Goal: Book appointment/travel/reservation

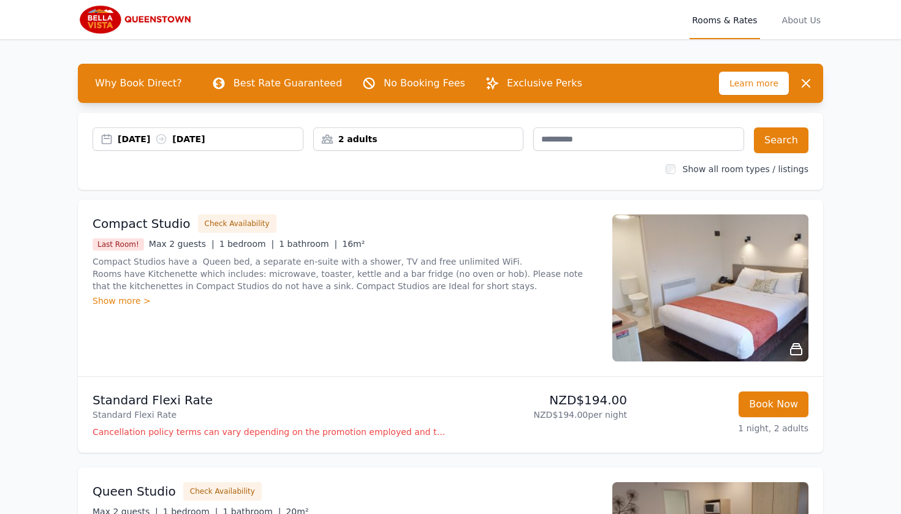
click at [425, 131] on div "2 adults" at bounding box center [418, 138] width 211 height 23
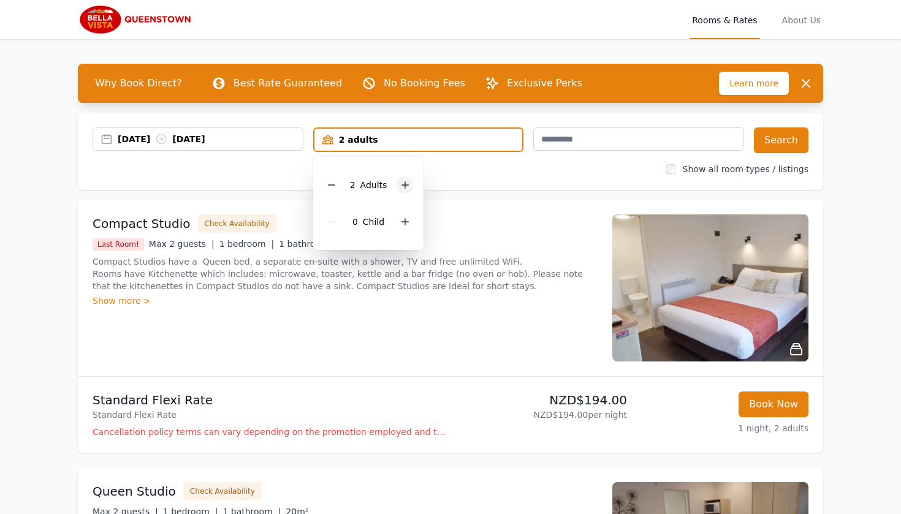
click at [401, 180] on div at bounding box center [404, 184] width 17 height 17
click at [487, 167] on div "Show all room types / listings" at bounding box center [451, 169] width 716 height 12
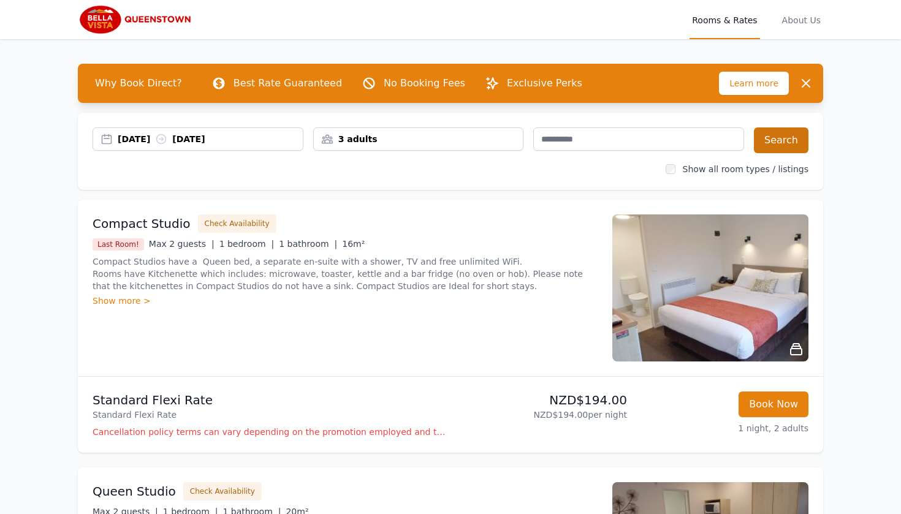
click at [769, 146] on button "Search" at bounding box center [781, 140] width 55 height 26
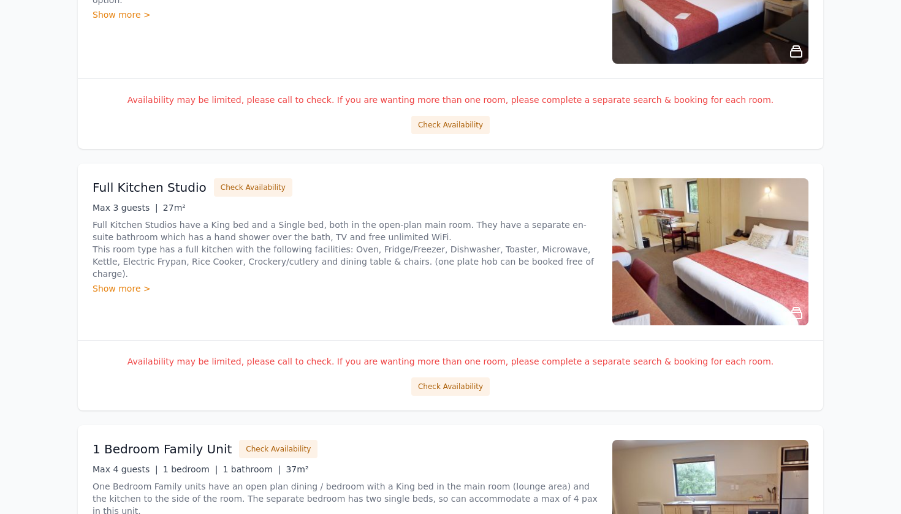
scroll to position [1388, 0]
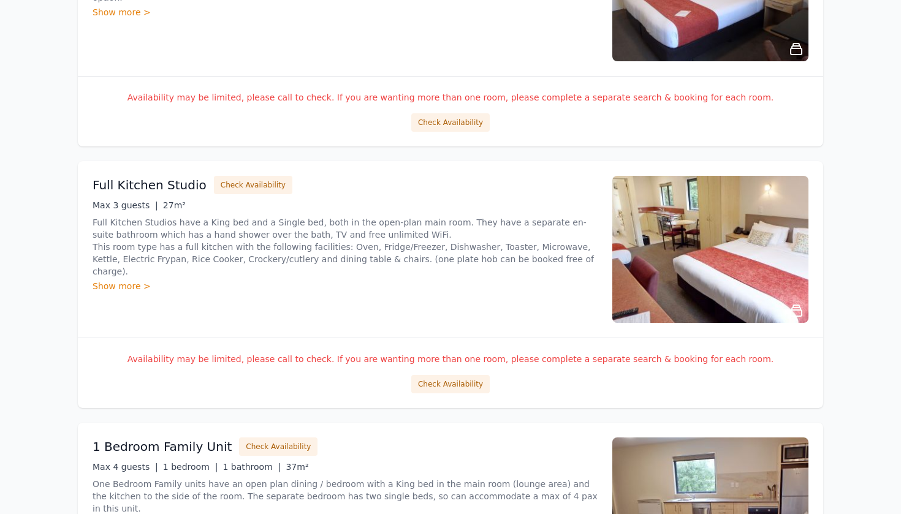
click at [715, 242] on img at bounding box center [710, 249] width 196 height 147
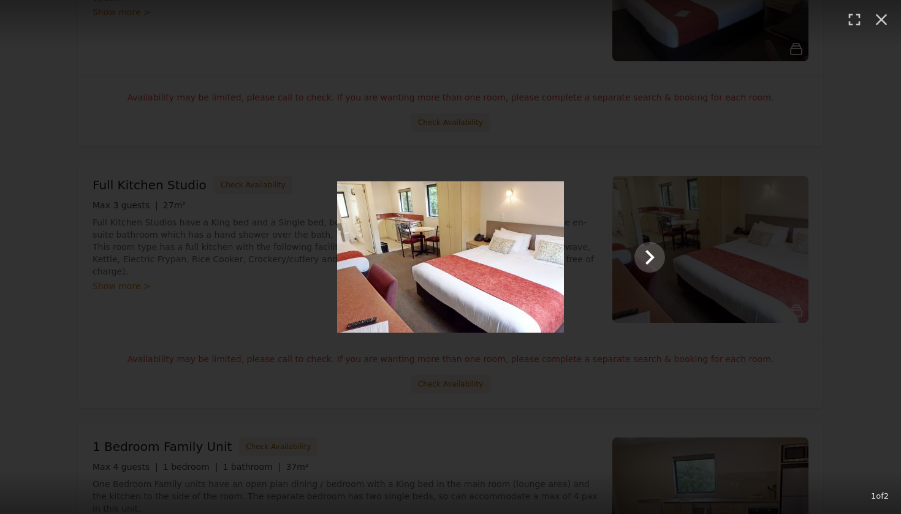
click at [672, 262] on div at bounding box center [450, 256] width 453 height 151
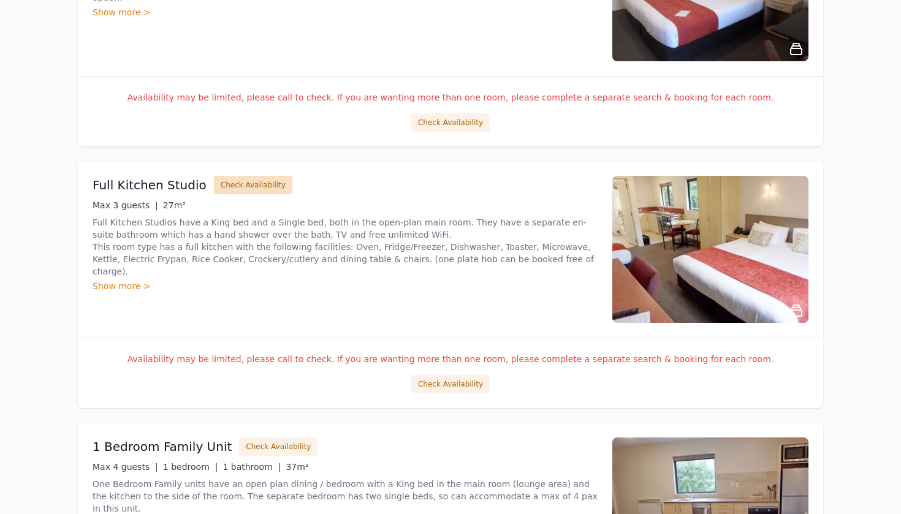
click at [254, 182] on button "Check Availability" at bounding box center [253, 185] width 78 height 18
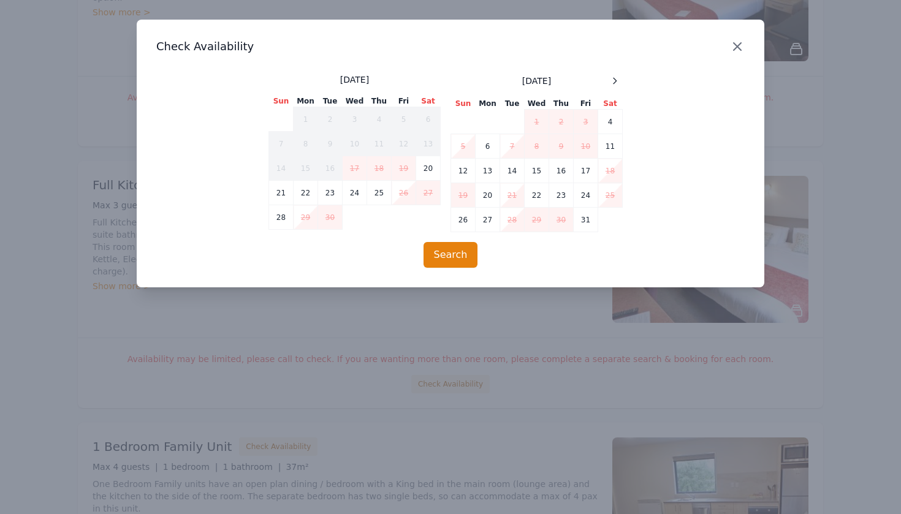
click at [733, 45] on icon "button" at bounding box center [737, 46] width 15 height 15
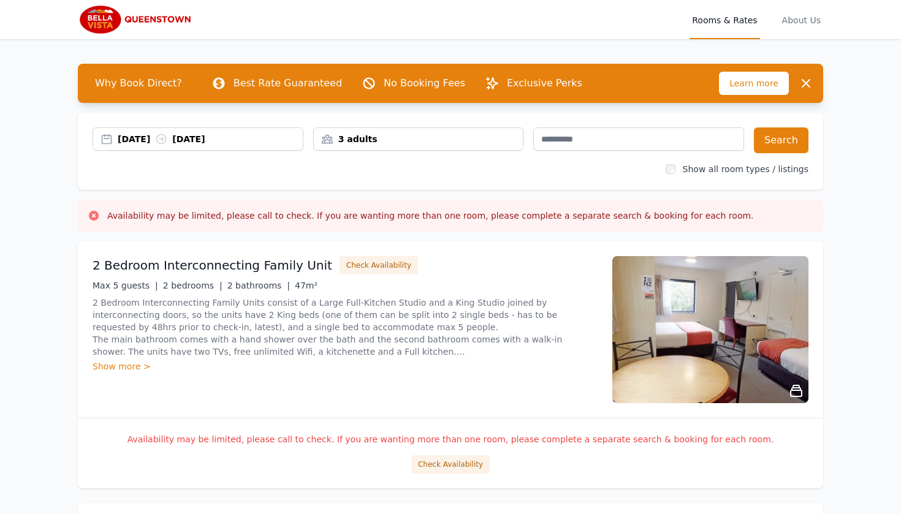
scroll to position [0, 0]
click at [279, 80] on p "Best Rate Guaranteed" at bounding box center [287, 83] width 108 height 15
click at [213, 85] on icon at bounding box center [219, 83] width 12 height 12
click at [272, 82] on p "Best Rate Guaranteed" at bounding box center [287, 83] width 108 height 15
